Goal: Navigation & Orientation: Find specific page/section

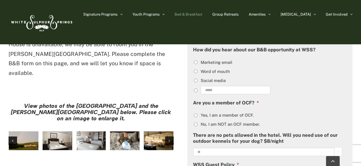
scroll to position [422, 0]
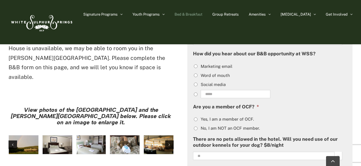
click at [27, 136] on img "large-heritage" at bounding box center [24, 145] width 30 height 19
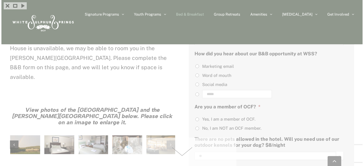
scroll to position [423, 0]
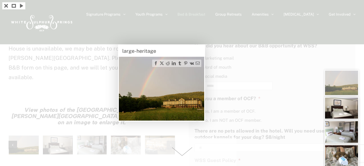
click at [245, 84] on div at bounding box center [182, 83] width 364 height 166
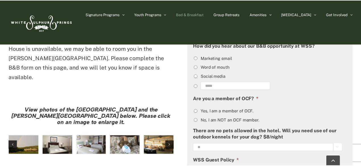
scroll to position [422, 0]
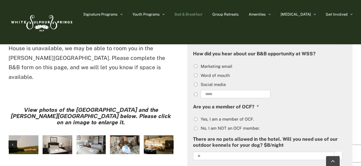
click at [26, 136] on img "large-heritage" at bounding box center [24, 145] width 30 height 19
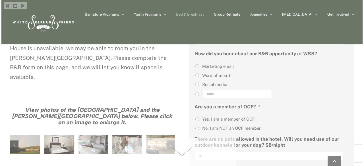
scroll to position [423, 0]
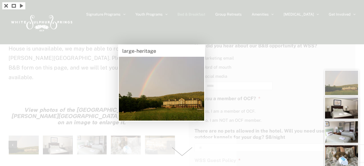
click at [344, 107] on img at bounding box center [342, 108] width 34 height 22
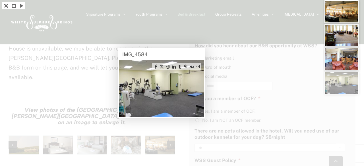
click at [308, 94] on div at bounding box center [182, 83] width 364 height 166
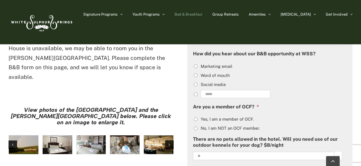
scroll to position [476, 0]
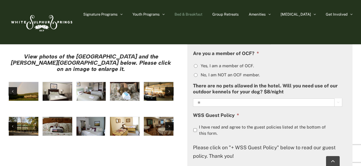
click at [27, 117] on img "Harrison House Exterior" at bounding box center [24, 126] width 30 height 19
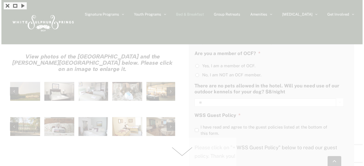
scroll to position [477, 0]
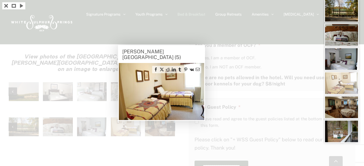
click at [113, 94] on div at bounding box center [182, 83] width 364 height 166
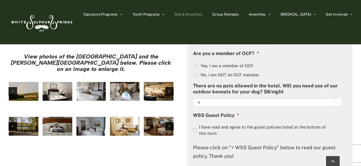
click at [26, 82] on img "large-heritage" at bounding box center [24, 91] width 30 height 19
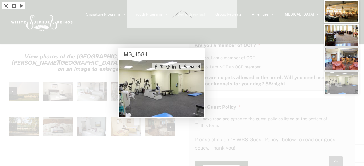
click at [38, 63] on div at bounding box center [182, 83] width 364 height 166
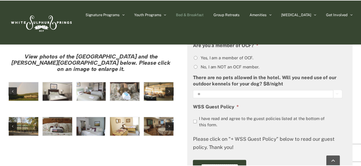
scroll to position [476, 0]
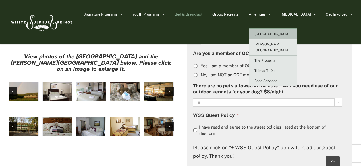
click at [284, 35] on span "[GEOGRAPHIC_DATA]" at bounding box center [272, 34] width 35 height 4
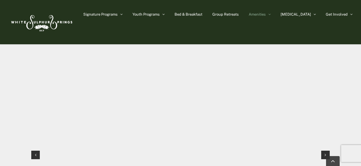
scroll to position [562, 0]
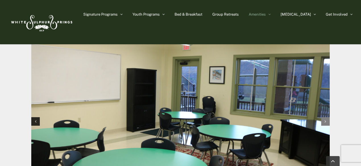
click at [325, 117] on div "Next slide" at bounding box center [325, 121] width 9 height 9
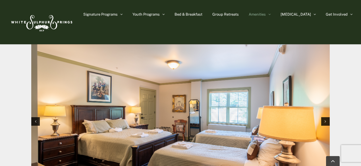
click at [201, 114] on img "2 / 12" at bounding box center [180, 121] width 299 height 199
click at [324, 117] on div "Next slide" at bounding box center [325, 121] width 9 height 9
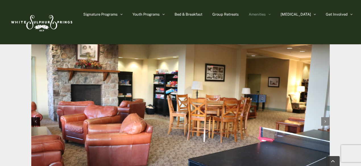
click at [324, 117] on div "Next slide" at bounding box center [325, 121] width 9 height 9
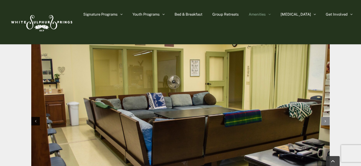
click at [324, 117] on div "Next slide" at bounding box center [325, 121] width 9 height 9
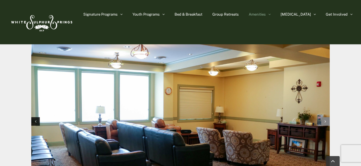
click at [324, 117] on div "Next slide" at bounding box center [325, 121] width 9 height 9
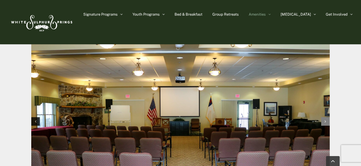
click at [324, 117] on div "Next slide" at bounding box center [325, 121] width 9 height 9
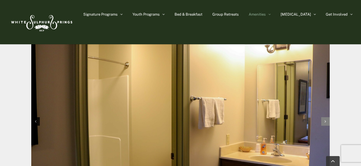
click at [324, 117] on div "Next slide" at bounding box center [325, 121] width 9 height 9
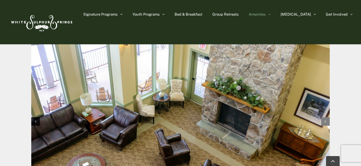
click at [324, 117] on div "Next slide" at bounding box center [325, 121] width 9 height 9
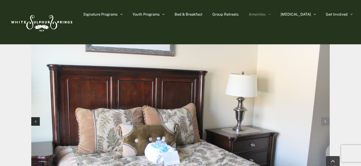
click at [324, 117] on div "Next slide" at bounding box center [325, 121] width 9 height 9
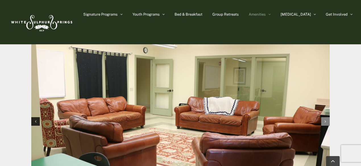
click at [324, 117] on div "Next slide" at bounding box center [325, 121] width 9 height 9
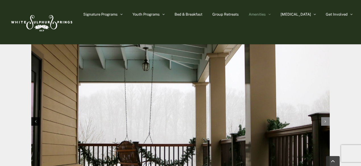
click at [324, 117] on div "Next slide" at bounding box center [325, 121] width 9 height 9
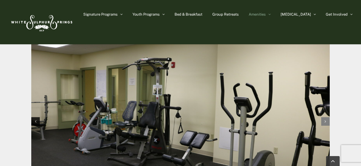
click at [324, 117] on div "Next slide" at bounding box center [325, 121] width 9 height 9
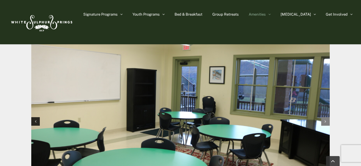
click at [324, 117] on div "Next slide" at bounding box center [325, 121] width 9 height 9
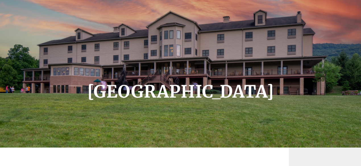
scroll to position [0, 0]
